Goal: Information Seeking & Learning: Learn about a topic

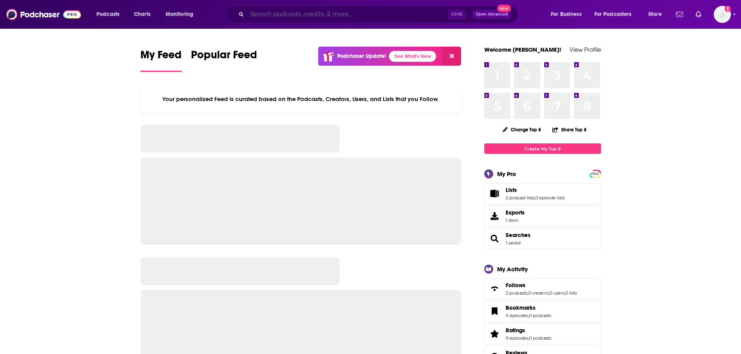
click at [266, 11] on input "Search podcasts, credits, & more..." at bounding box center [347, 14] width 201 height 12
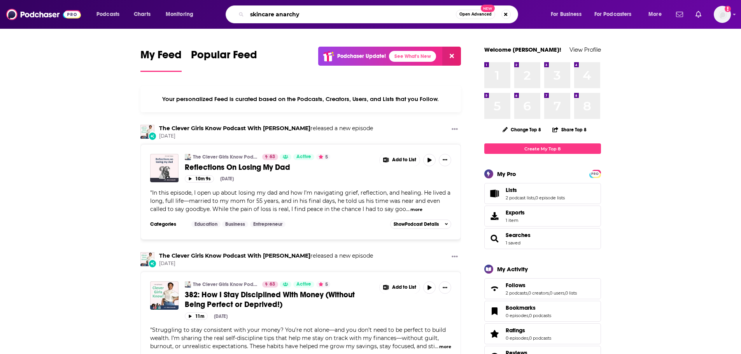
type input "skincare anarchy"
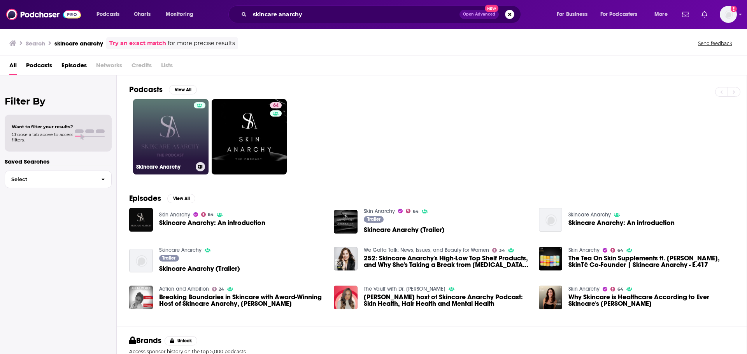
click at [195, 144] on div at bounding box center [200, 132] width 12 height 60
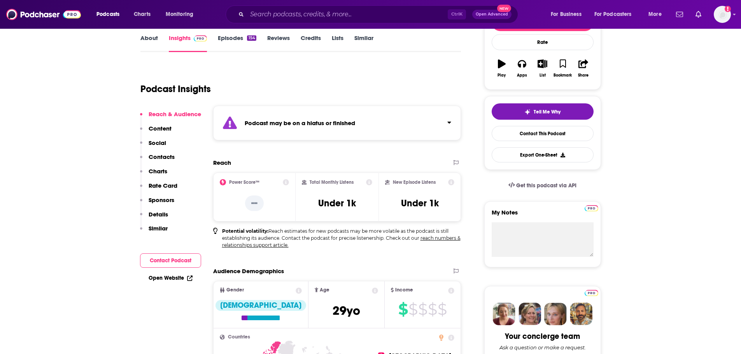
scroll to position [117, 0]
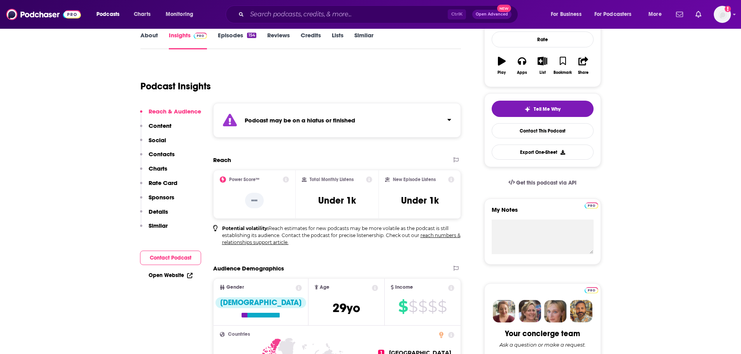
click at [231, 38] on link "Episodes 154" at bounding box center [237, 41] width 38 height 18
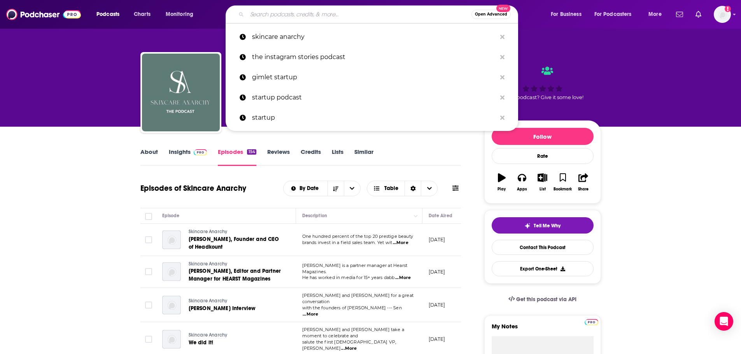
click at [277, 11] on input "Search podcasts, credits, & more..." at bounding box center [359, 14] width 224 height 12
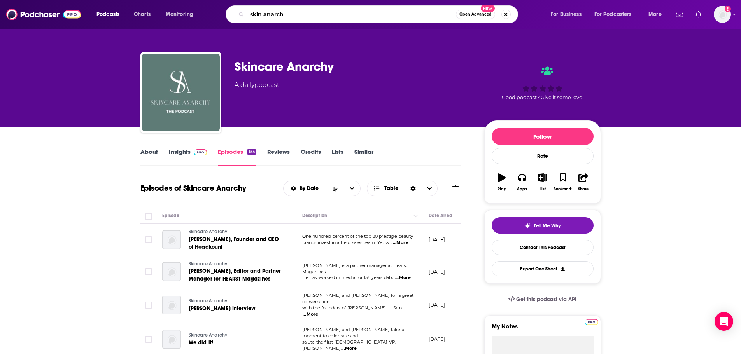
type input "skin anarchy"
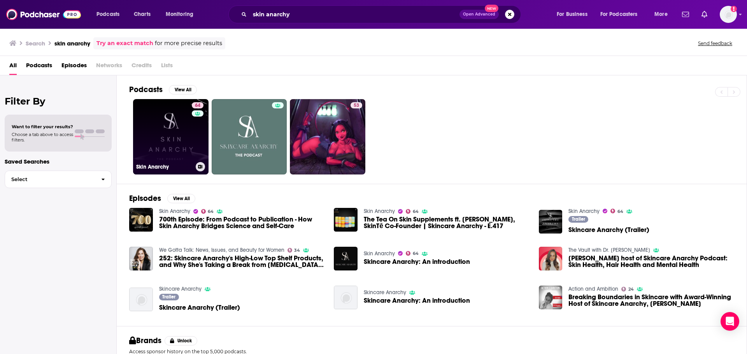
click at [192, 151] on div "64" at bounding box center [199, 132] width 14 height 60
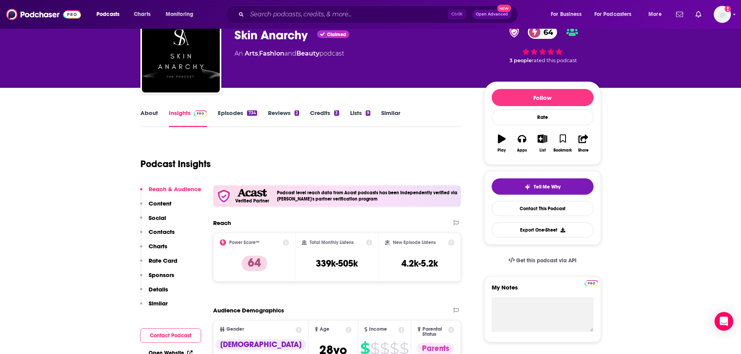
scroll to position [78, 0]
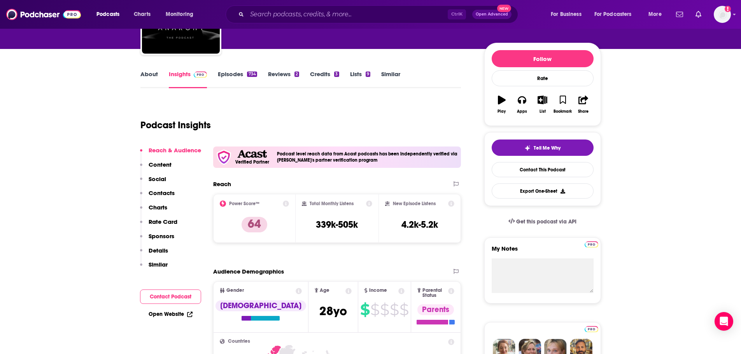
click at [231, 77] on link "Episodes 734" at bounding box center [237, 79] width 39 height 18
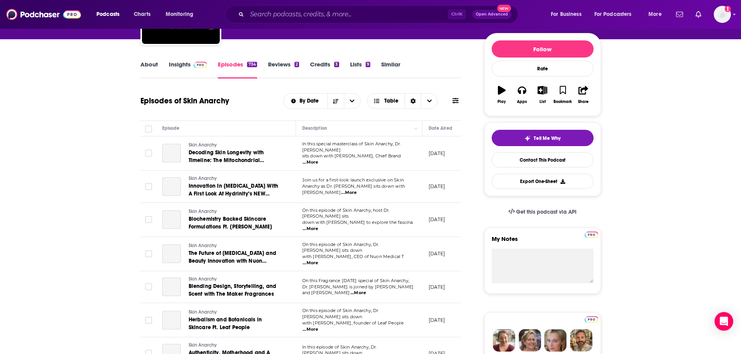
scroll to position [39, 0]
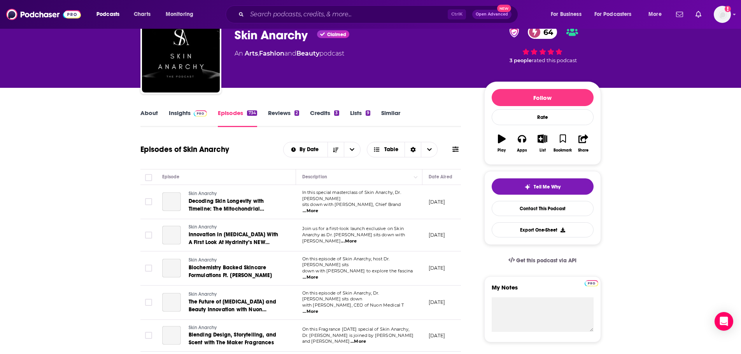
click at [287, 117] on link "Reviews 2" at bounding box center [283, 118] width 31 height 18
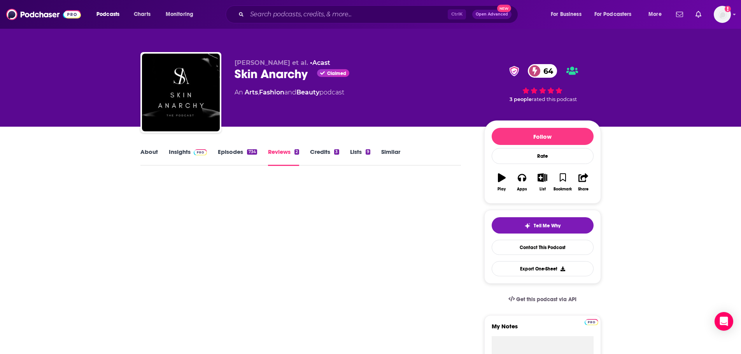
click at [187, 152] on link "Insights" at bounding box center [188, 157] width 39 height 18
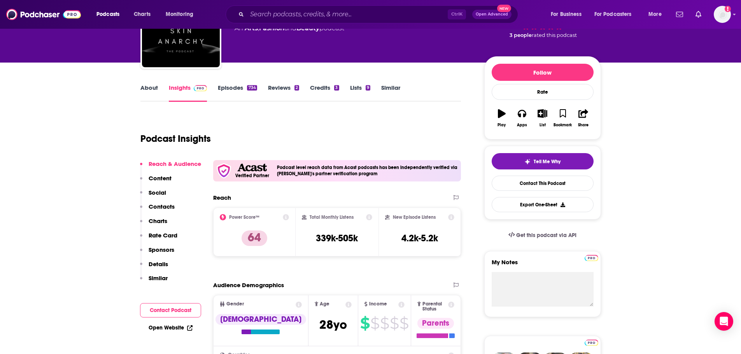
scroll to position [78, 0]
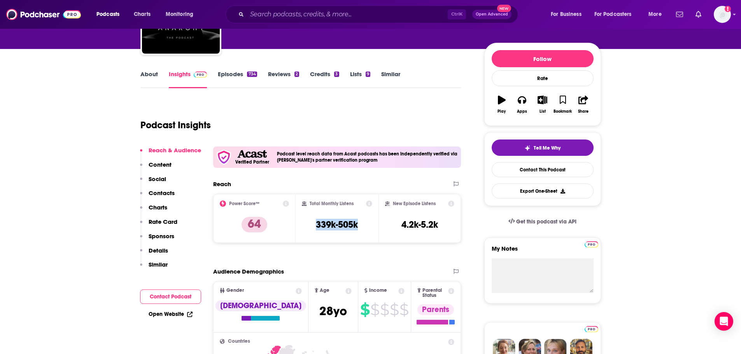
drag, startPoint x: 361, startPoint y: 224, endPoint x: 305, endPoint y: 222, distance: 55.6
click at [305, 222] on div "Total Monthly Listens 339k-505k" at bounding box center [337, 219] width 70 height 36
click at [157, 81] on link "About" at bounding box center [149, 79] width 18 height 18
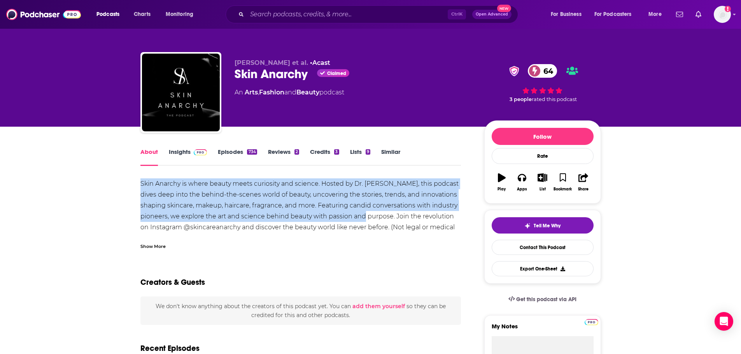
drag, startPoint x: 138, startPoint y: 183, endPoint x: 363, endPoint y: 216, distance: 227.6
copy div "Skin Anarchy is where beauty meets curiosity and science. Hosted by Dr. [PERSON…"
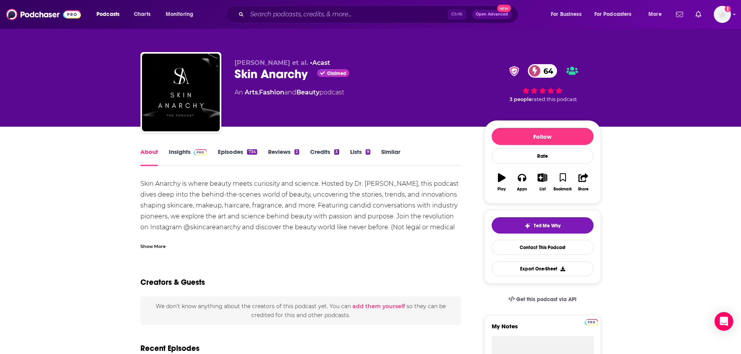
click at [153, 243] on div "Show More" at bounding box center [152, 245] width 25 height 7
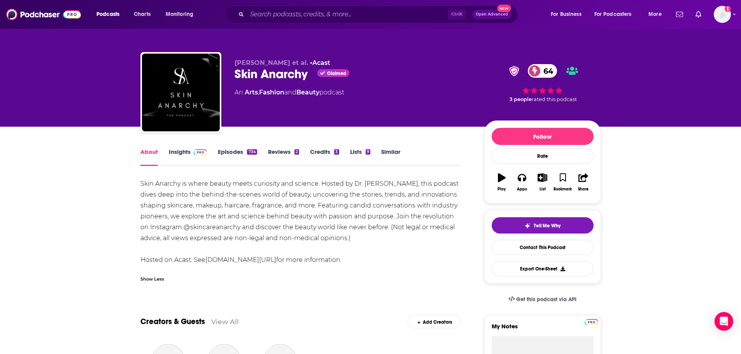
click at [171, 152] on link "Insights" at bounding box center [188, 157] width 39 height 18
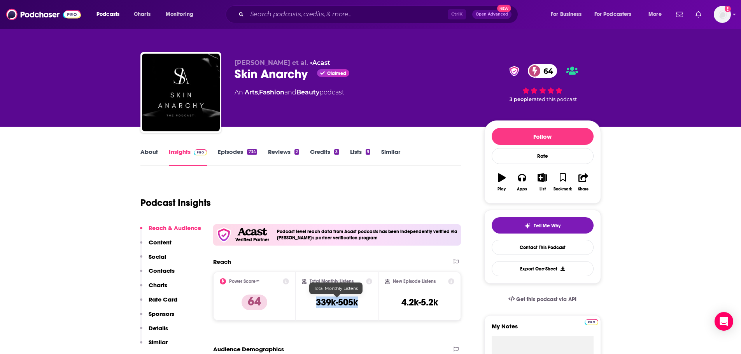
drag, startPoint x: 358, startPoint y: 302, endPoint x: 315, endPoint y: 303, distance: 43.2
click at [315, 303] on div "Total Monthly Listens 339k-505k" at bounding box center [337, 297] width 70 height 36
copy h3 "339k-505k"
drag, startPoint x: 435, startPoint y: 301, endPoint x: 401, endPoint y: 301, distance: 34.6
click at [399, 301] on div "New Episode Listens 4.2k-5.2k" at bounding box center [420, 297] width 70 height 36
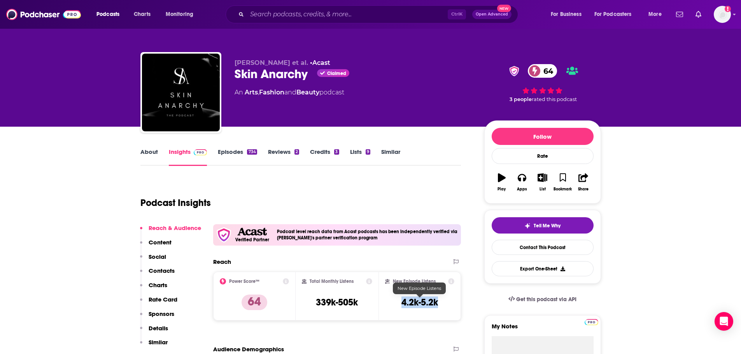
copy h3 "4.2k-5.2k"
